Goal: Find contact information: Find contact information

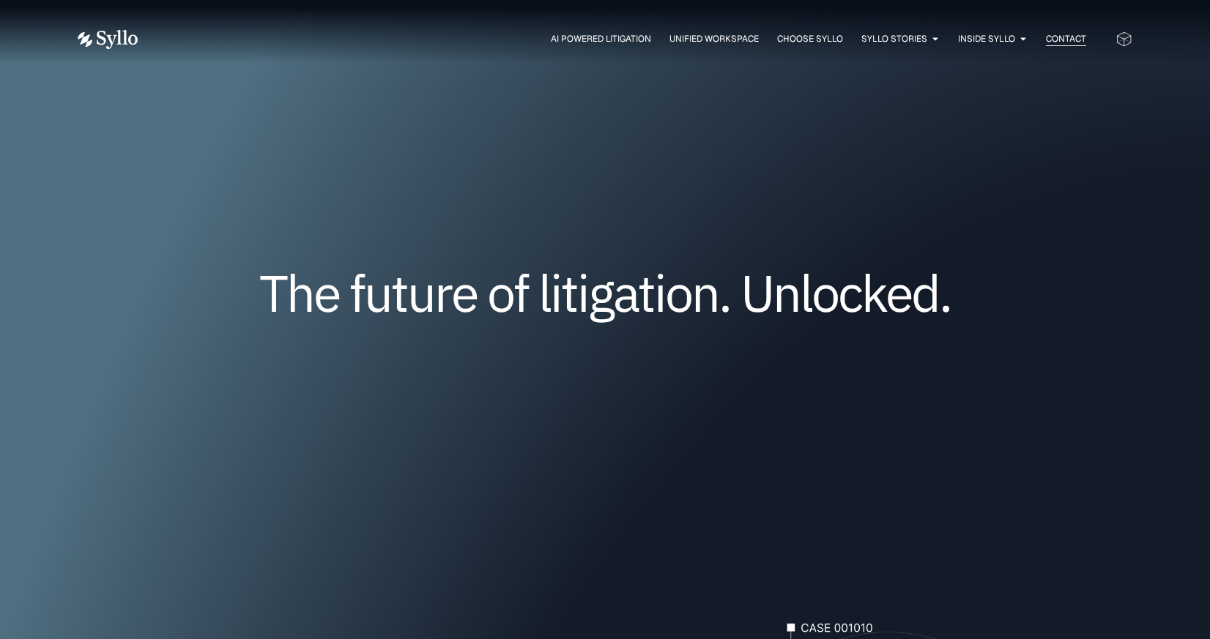
click at [1073, 43] on span "Contact" at bounding box center [1066, 38] width 40 height 13
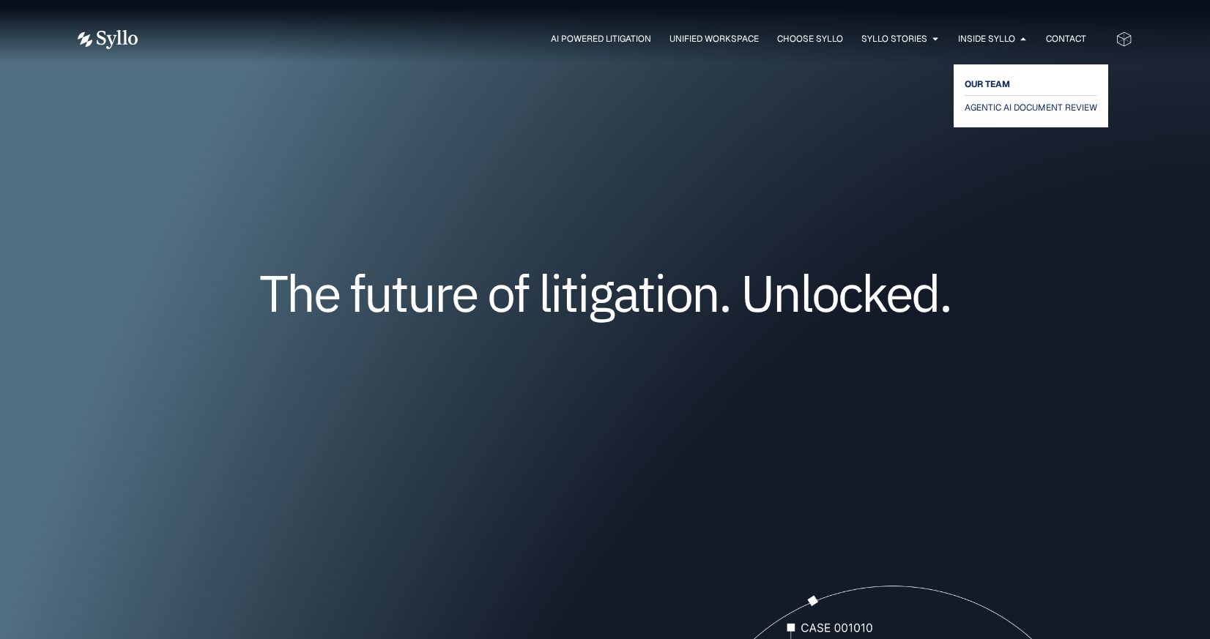
click at [986, 86] on span "OUR TEAM" at bounding box center [986, 84] width 45 height 18
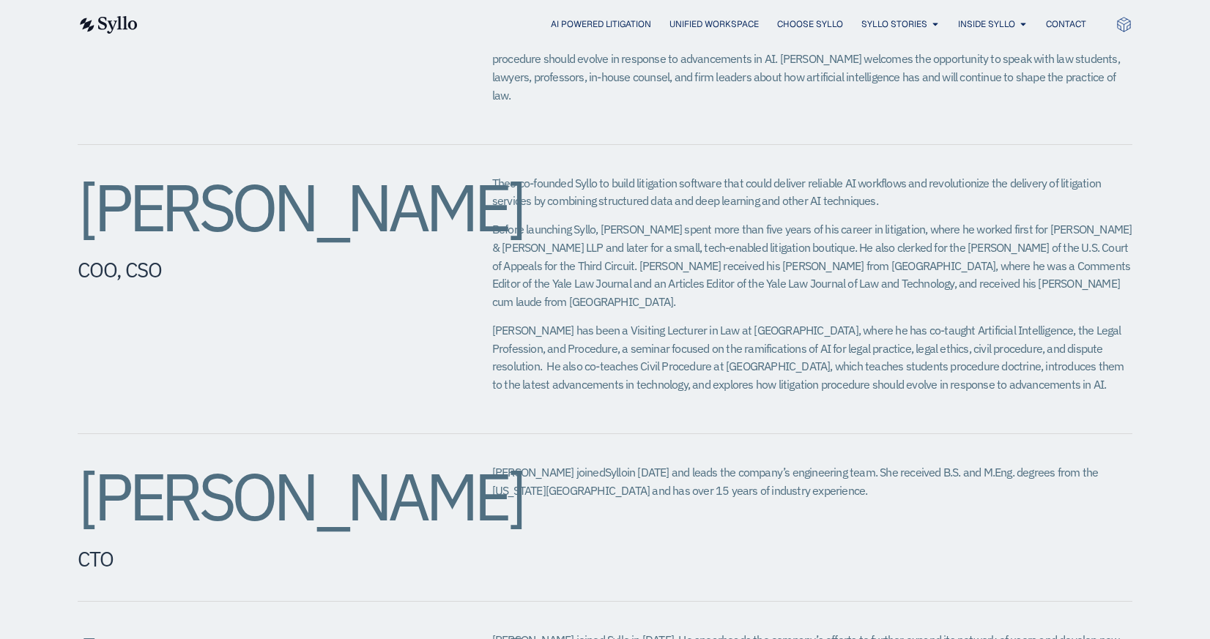
scroll to position [808, 0]
click at [209, 201] on h2 "Theodore Rostow​" at bounding box center [256, 207] width 356 height 66
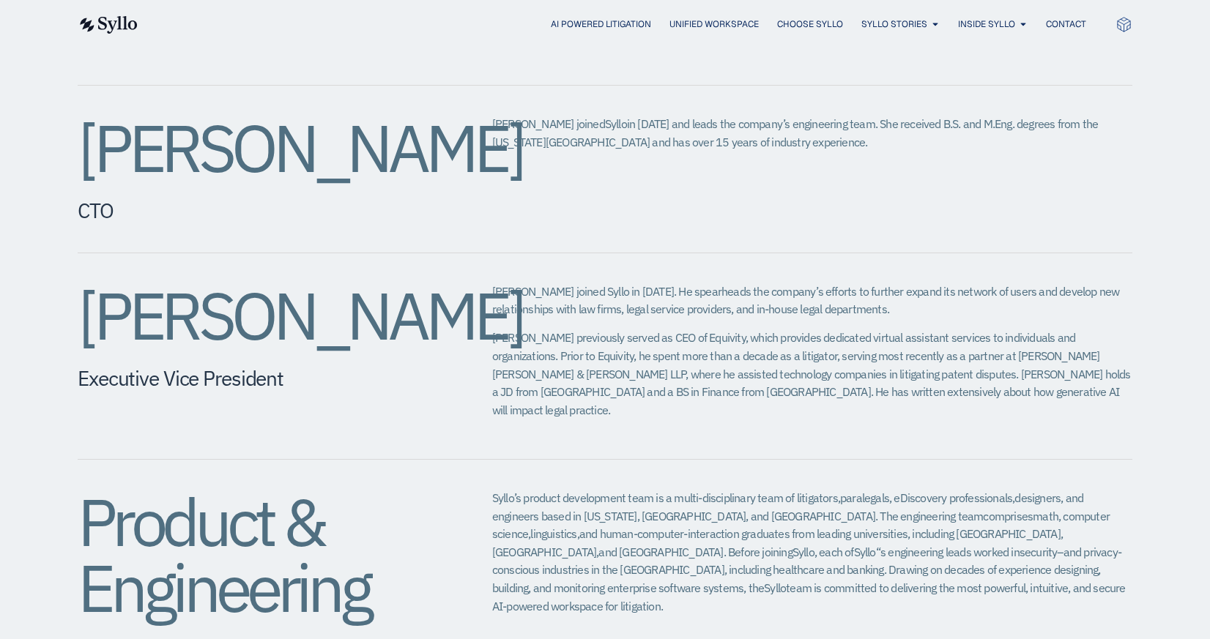
scroll to position [1162, 0]
